Goal: Task Accomplishment & Management: Complete application form

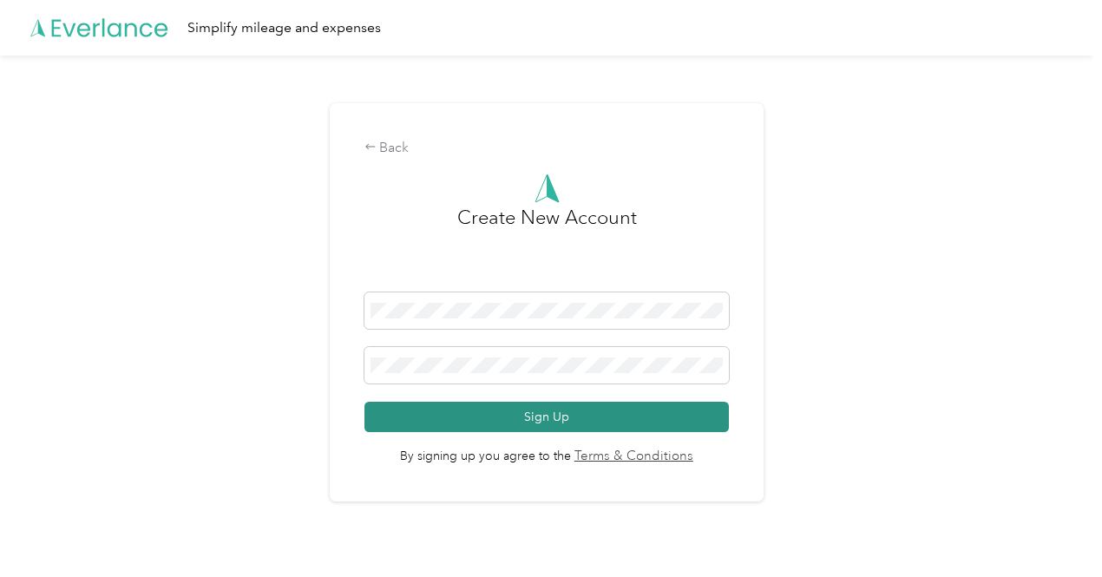
click at [556, 412] on button "Sign Up" at bounding box center [547, 417] width 365 height 30
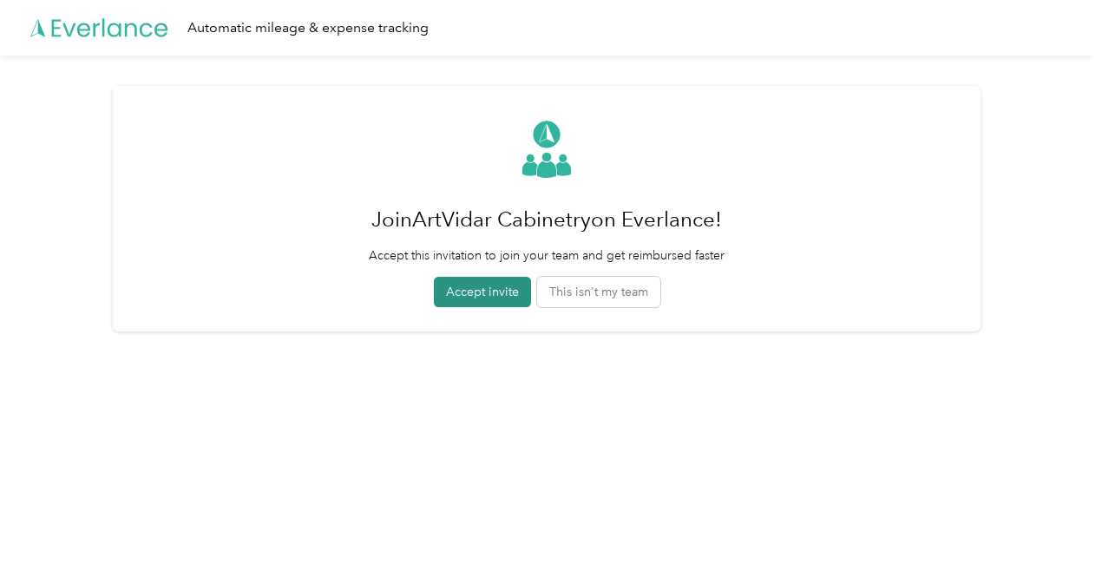
click at [484, 287] on button "Accept invite" at bounding box center [482, 292] width 97 height 30
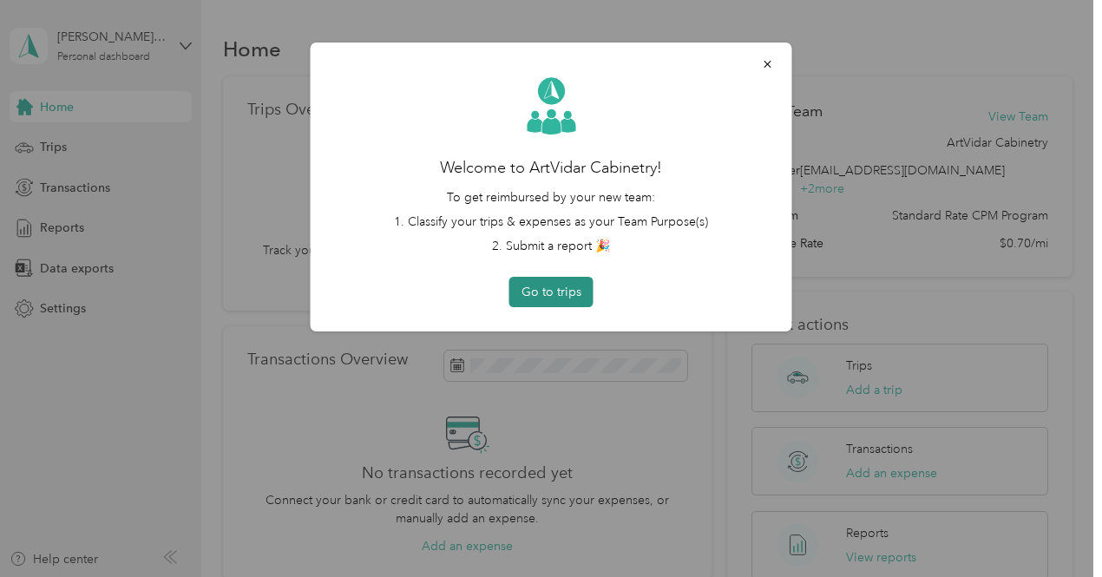
click at [556, 287] on button "Go to trips" at bounding box center [551, 292] width 84 height 30
